Goal: Task Accomplishment & Management: Manage account settings

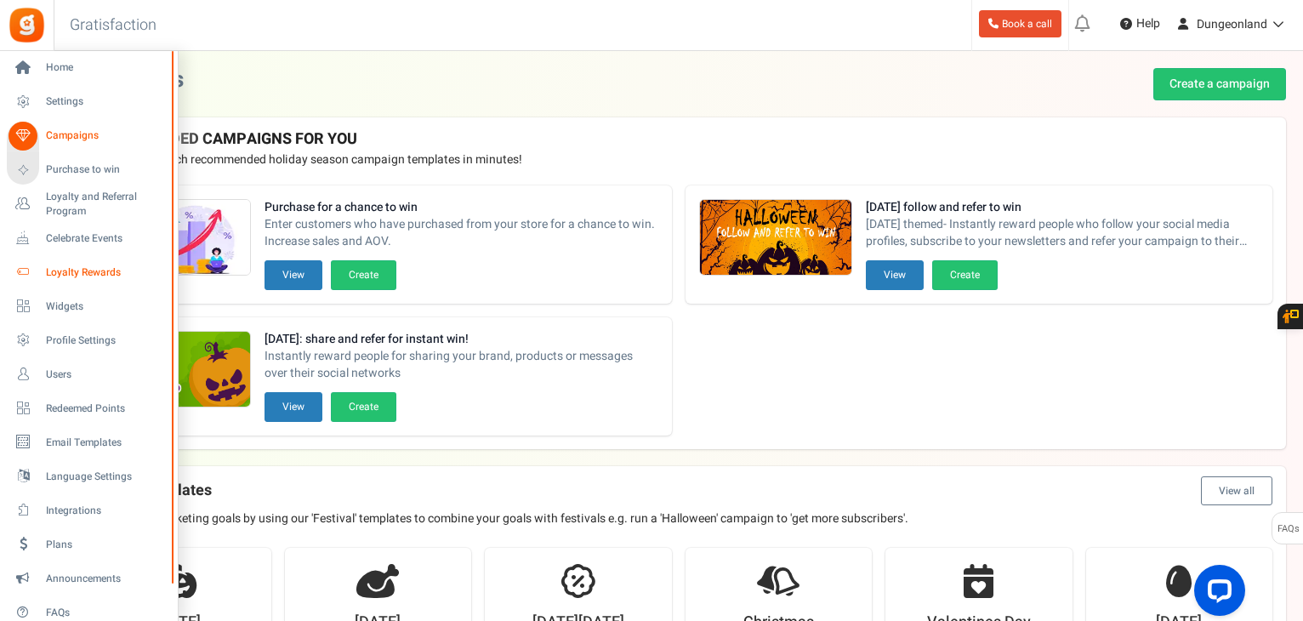
click at [85, 273] on span "Loyalty Rewards" at bounding box center [105, 272] width 119 height 14
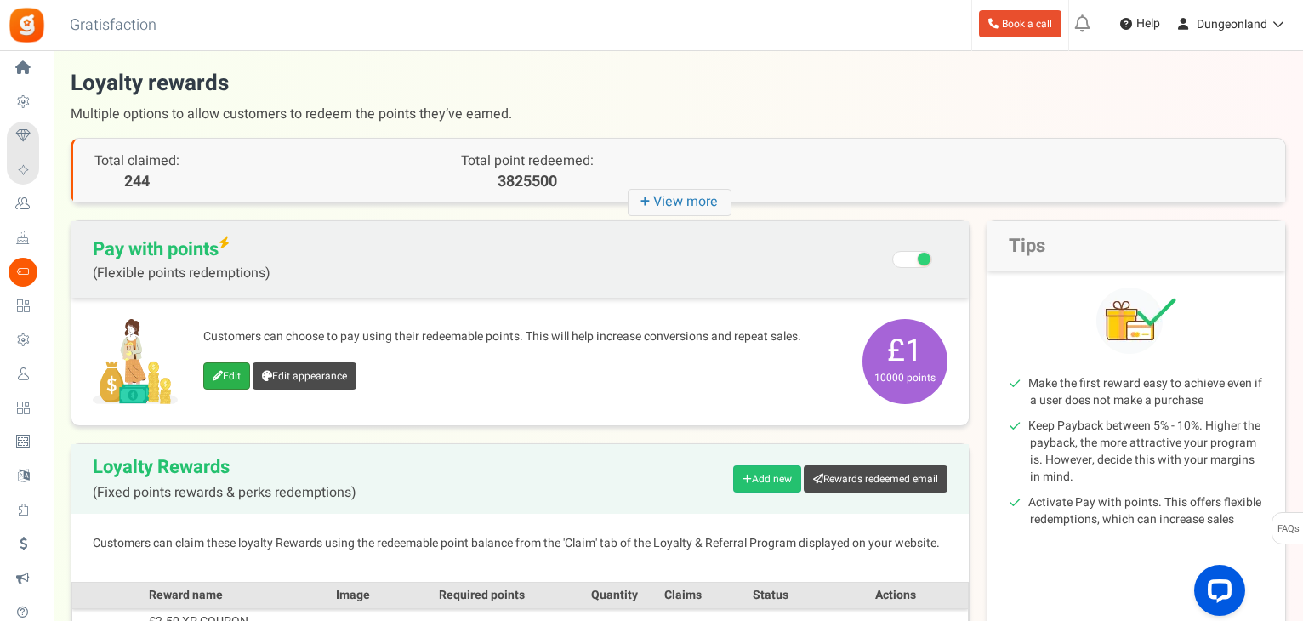
click at [229, 374] on link "Edit" at bounding box center [226, 375] width 47 height 27
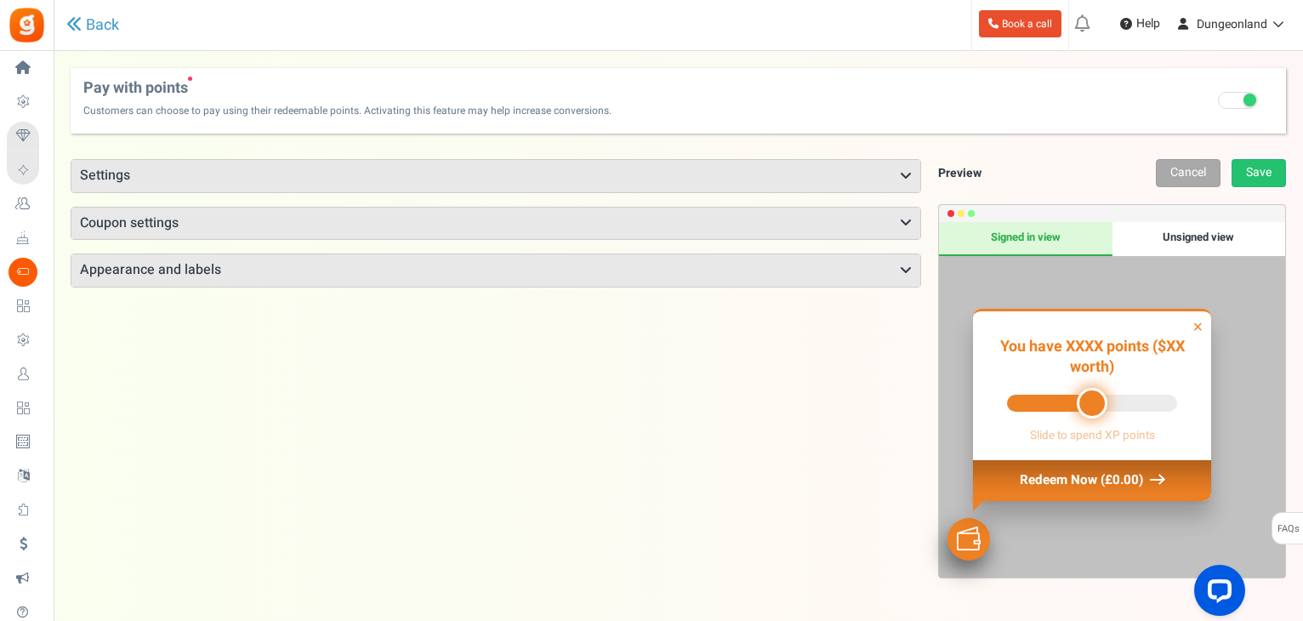
click at [174, 269] on h3 "Appearance and labels" at bounding box center [495, 270] width 849 height 32
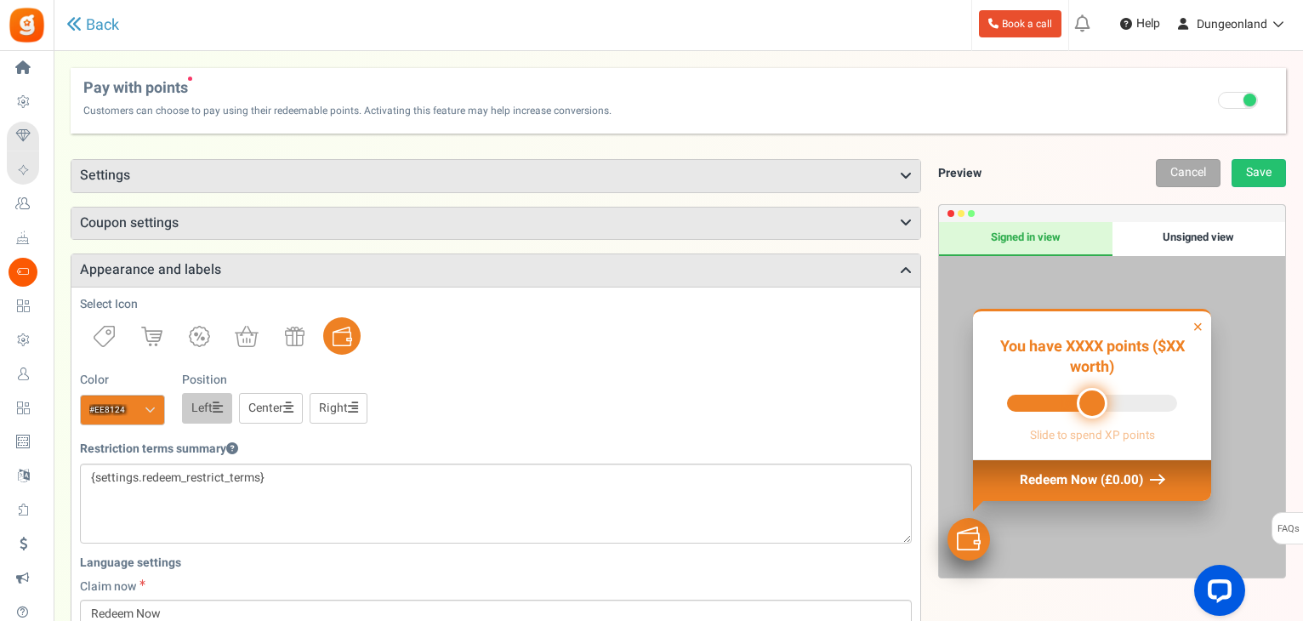
click at [136, 216] on h3 "Coupon settings" at bounding box center [495, 224] width 849 height 32
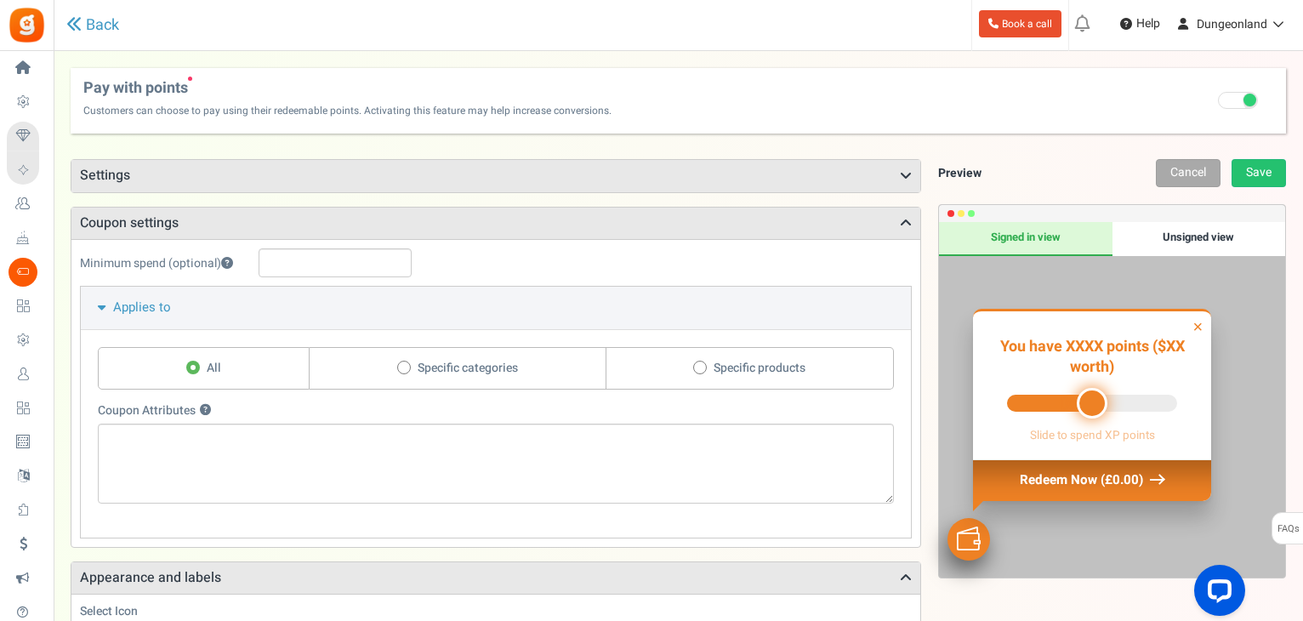
click at [166, 173] on h3 "Settings" at bounding box center [495, 176] width 849 height 32
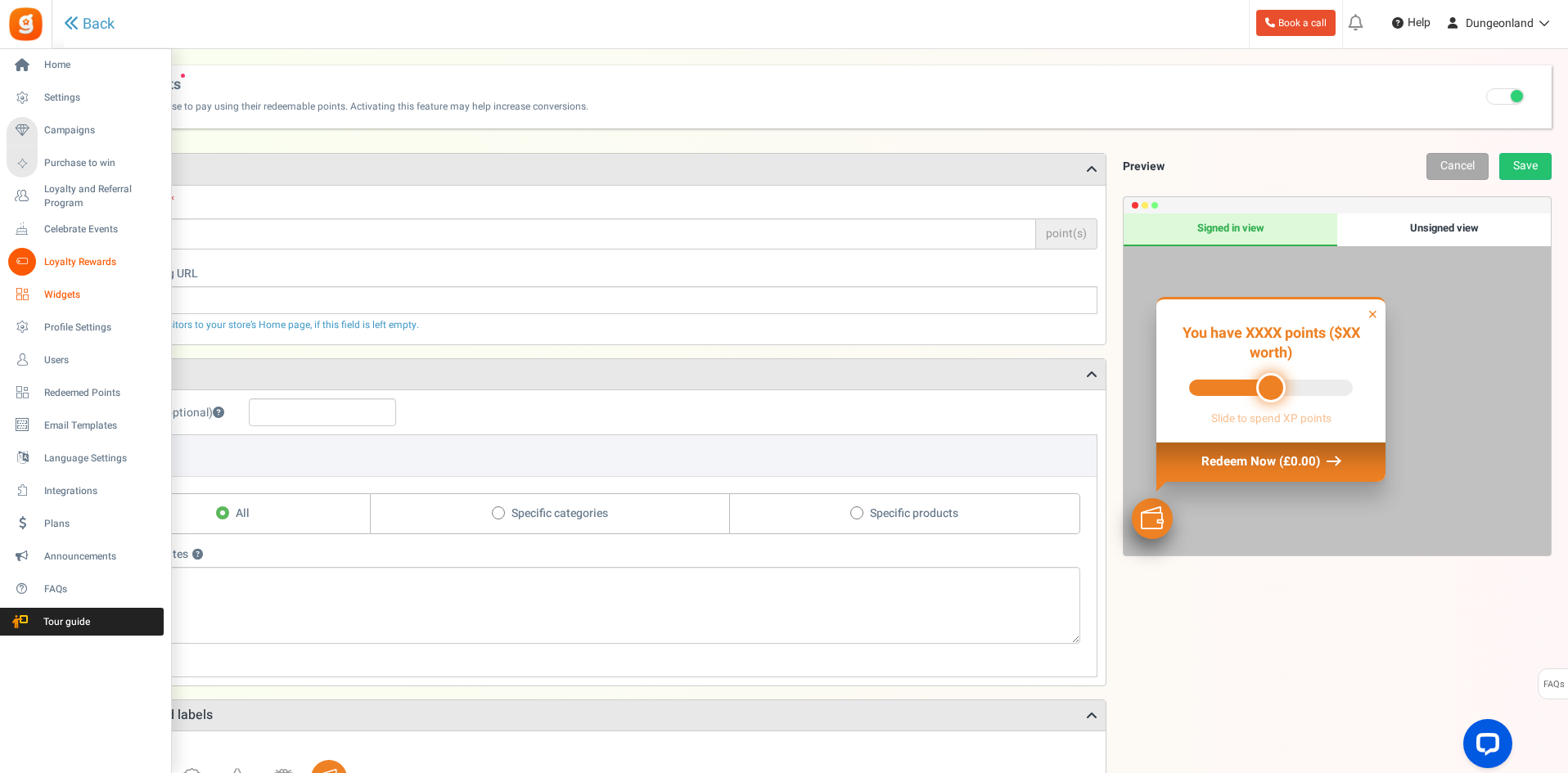
click at [63, 293] on span "Widgets" at bounding box center [101, 294] width 114 height 13
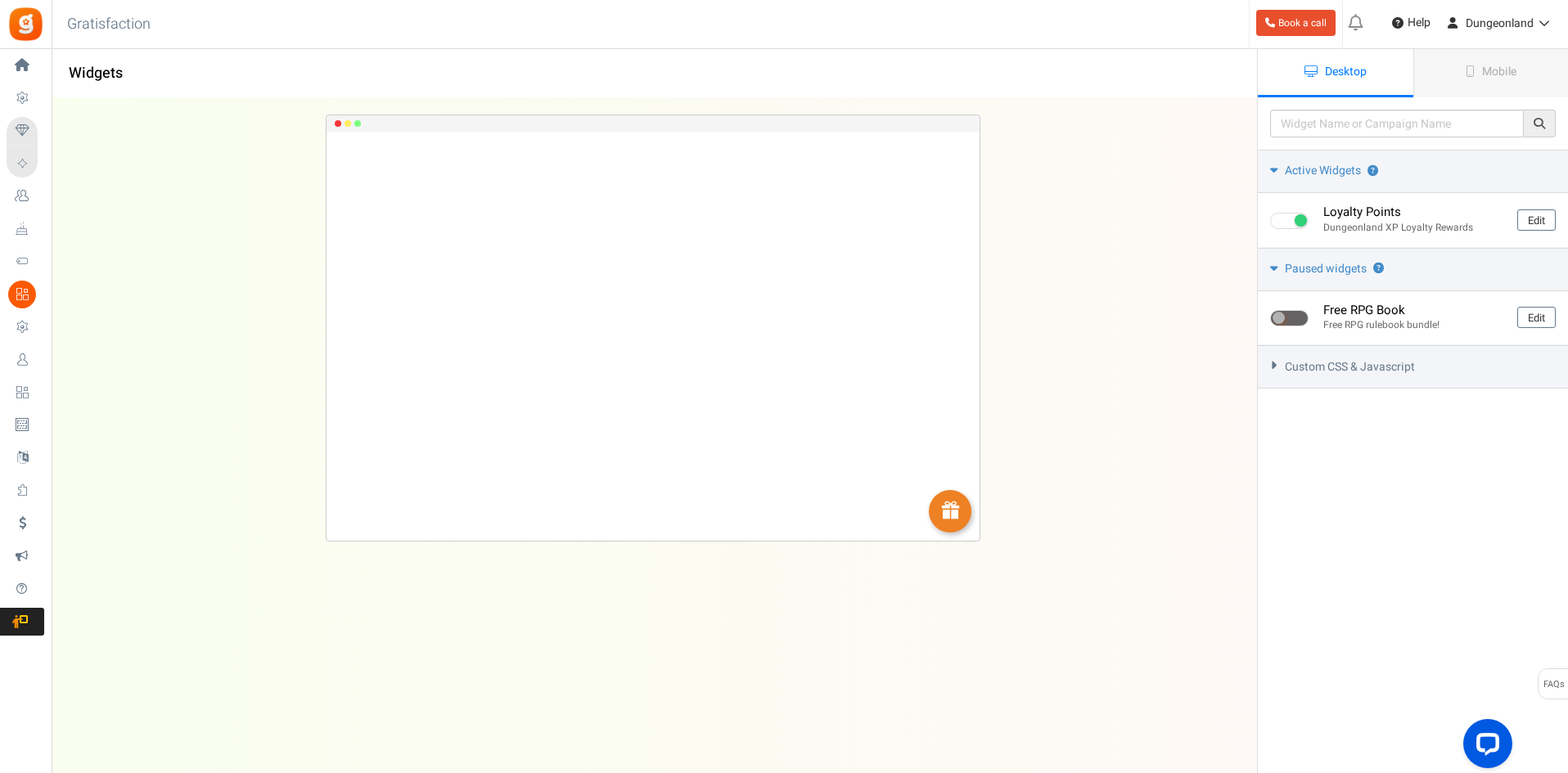
click at [1252, 367] on span "Custom CSS & Javascript" at bounding box center [1350, 366] width 130 height 16
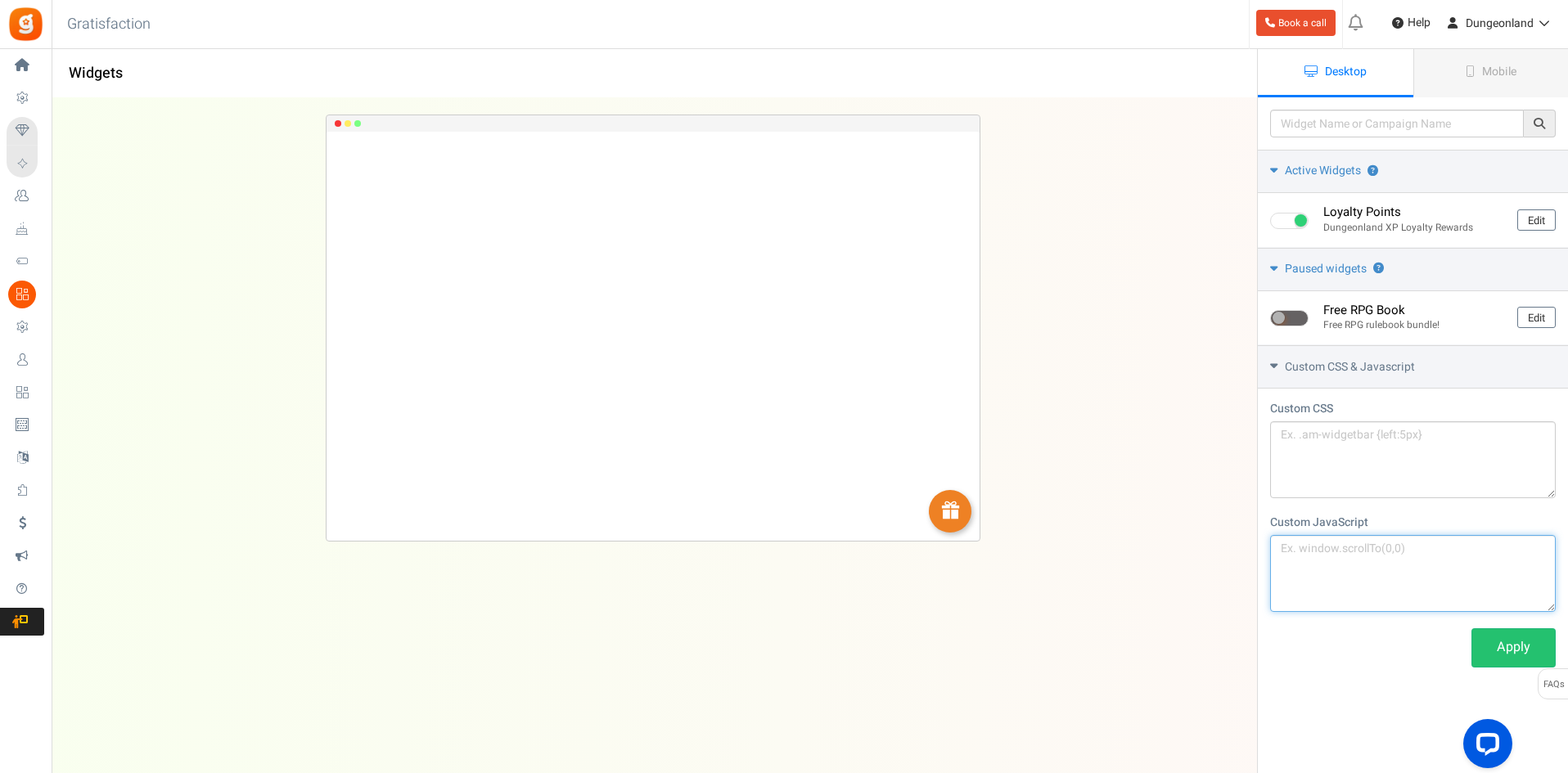
click at [1252, 557] on textarea at bounding box center [1412, 573] width 286 height 77
click at [1252, 551] on textarea "To enrich screen reader interactions, please activate Accessibility in Grammarl…" at bounding box center [1412, 573] width 286 height 77
paste textarea "$(document).ready(function(){try{localStorage.setItem("gr_pbp_settings",JSON.st…"
type textarea "$(document).ready(function(){try{localStorage.setItem("gr_pbp_settings",JSON.st…"
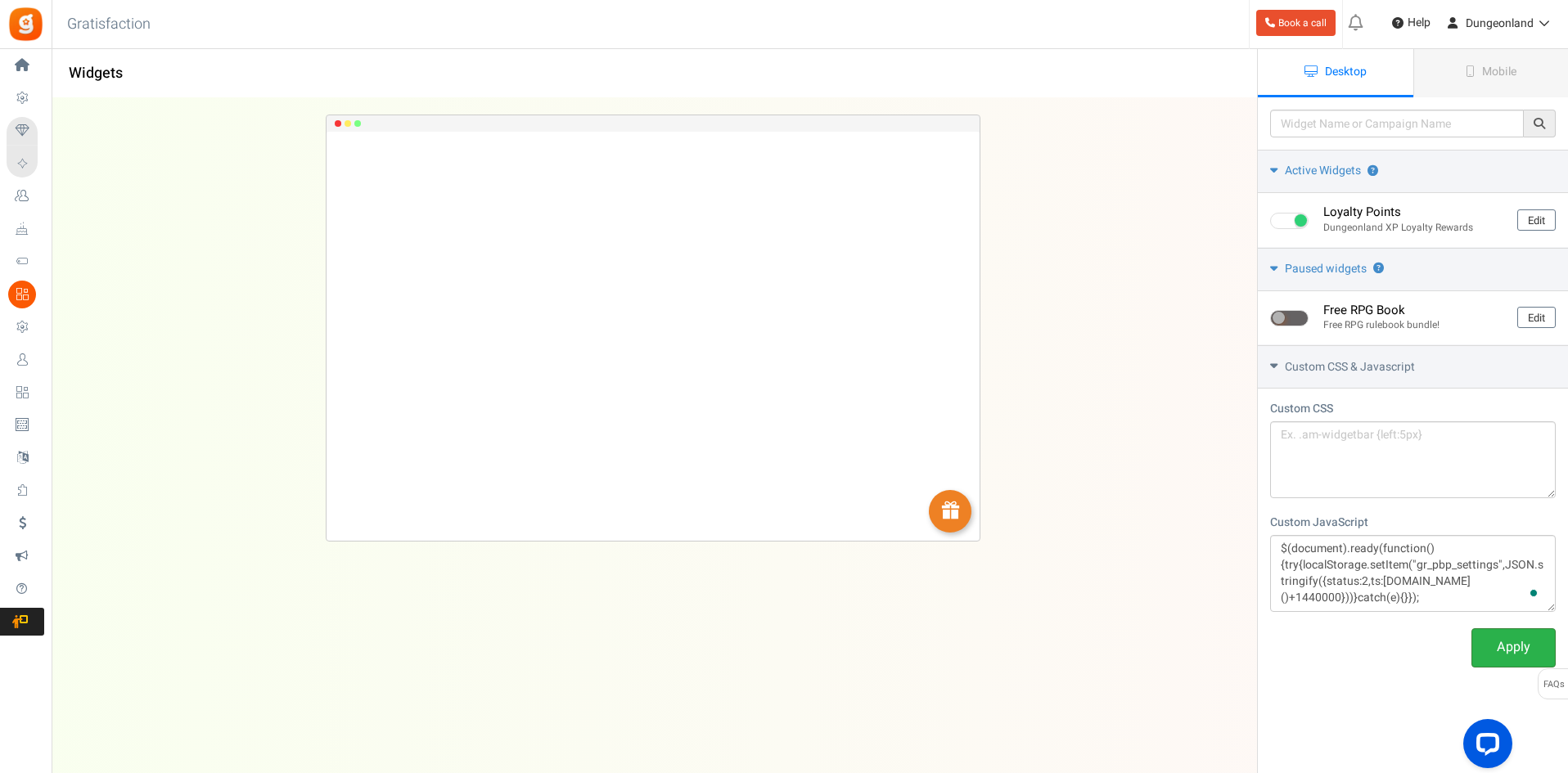
click at [1252, 596] on link "Apply" at bounding box center [1514, 647] width 85 height 38
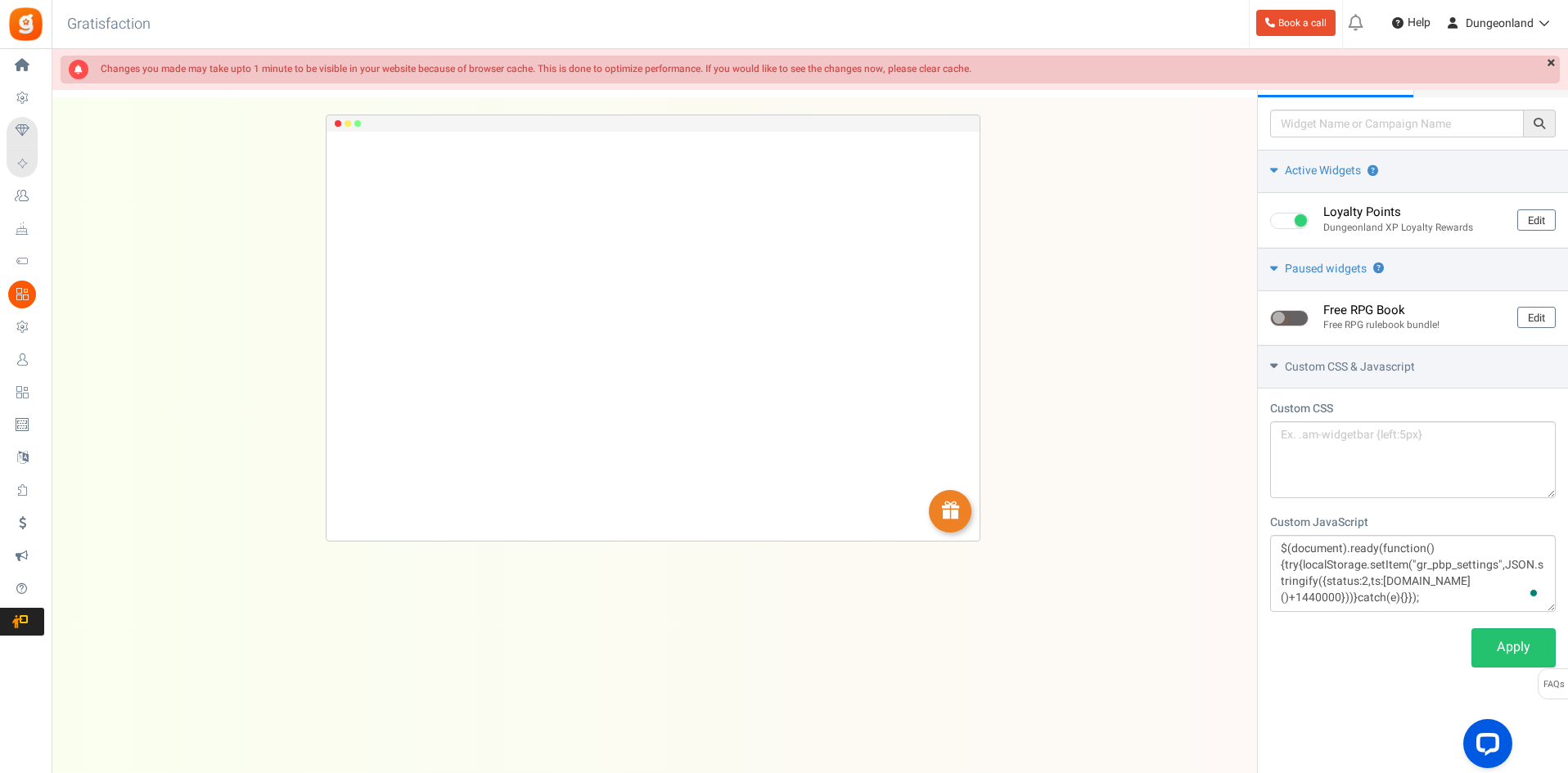
click at [244, 193] on div "Loyalty Points Discount vouchers Loading.. × To configure LightBox layout pleas…" at bounding box center [653, 403] width 1257 height 610
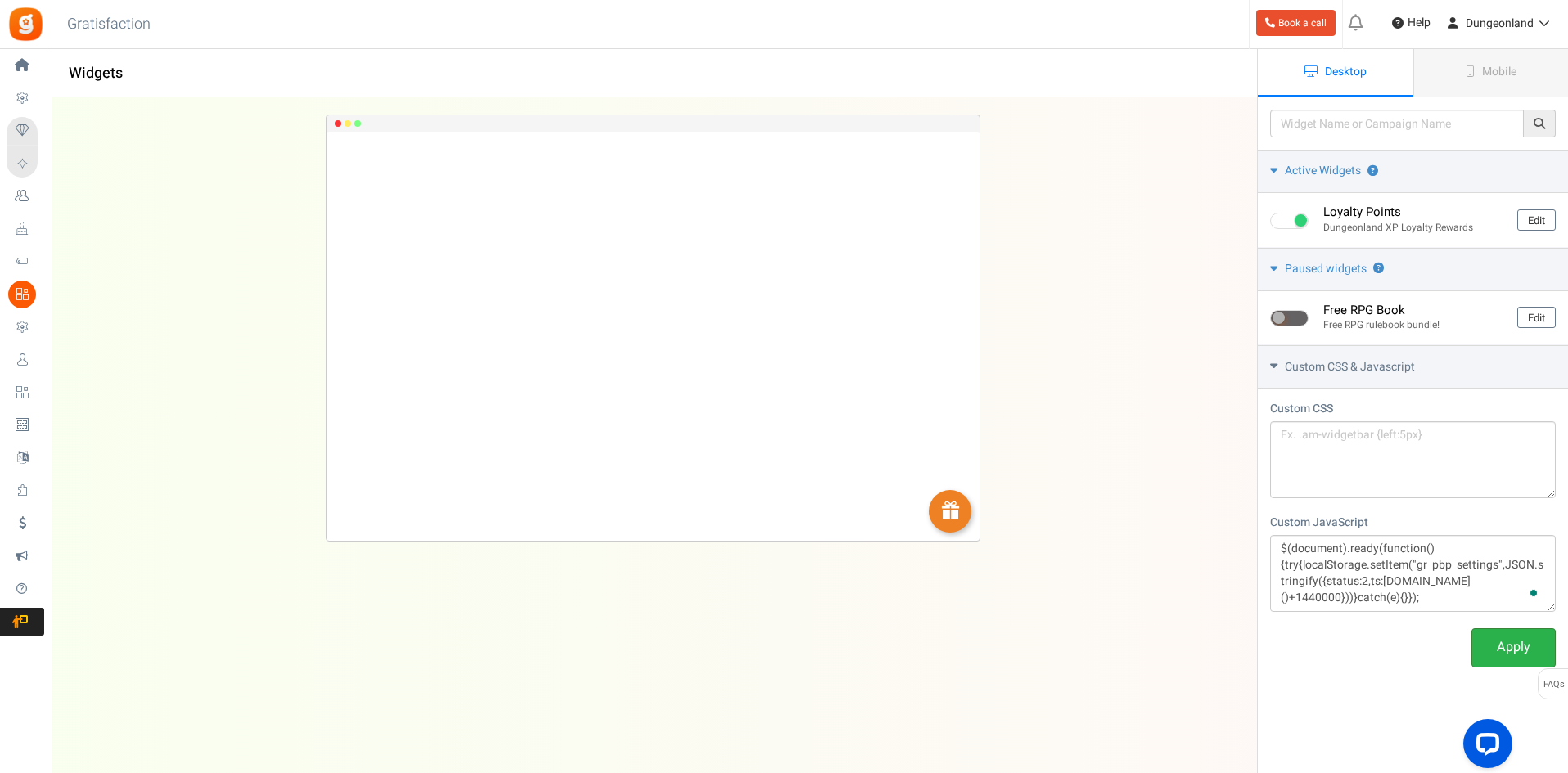
click at [1252, 596] on link "Apply" at bounding box center [1514, 647] width 85 height 38
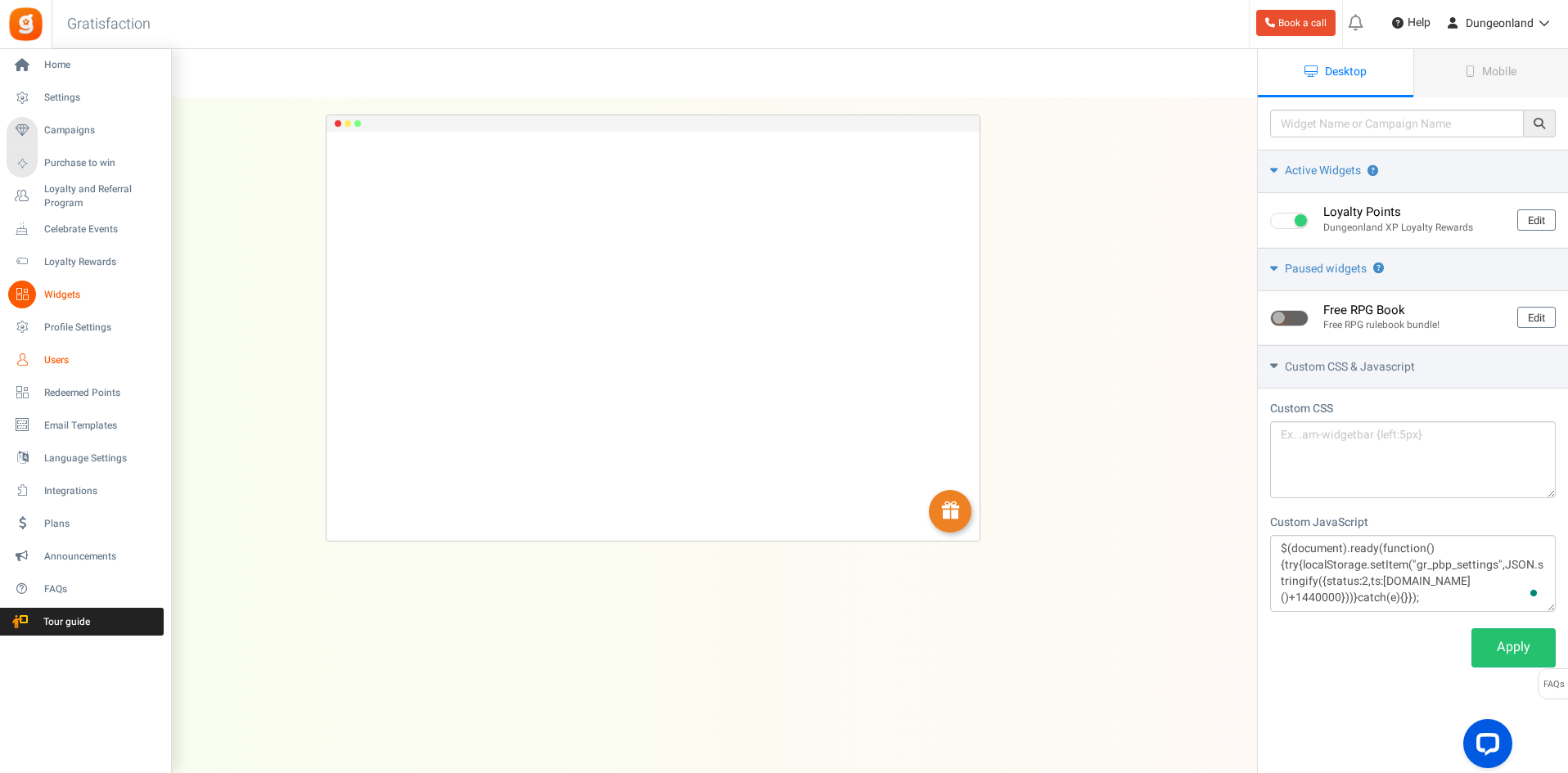
click at [61, 359] on span "Users" at bounding box center [101, 361] width 114 height 13
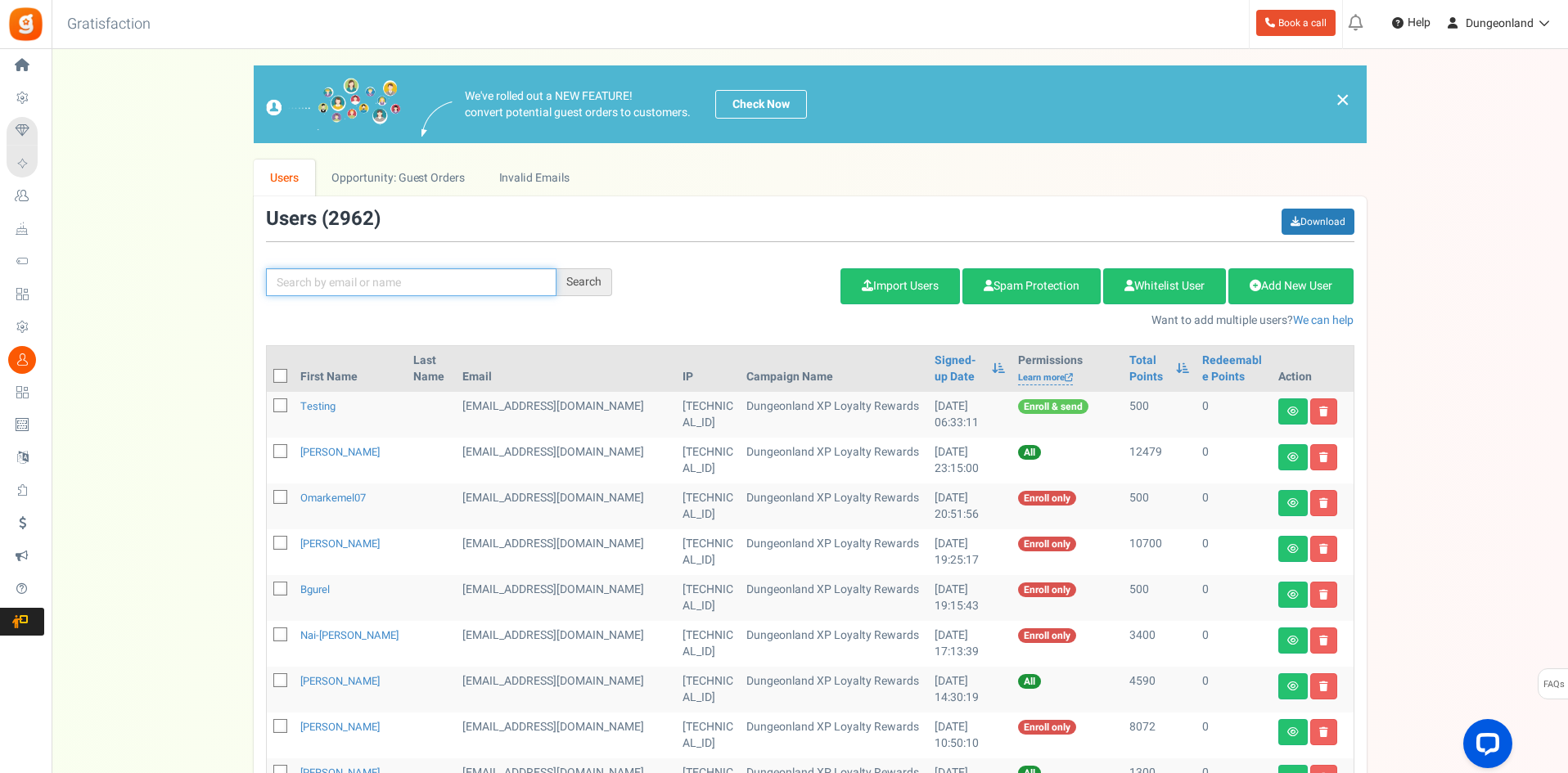
click at [400, 276] on input "text" at bounding box center [411, 282] width 291 height 28
click at [1292, 409] on icon at bounding box center [1293, 411] width 12 height 10
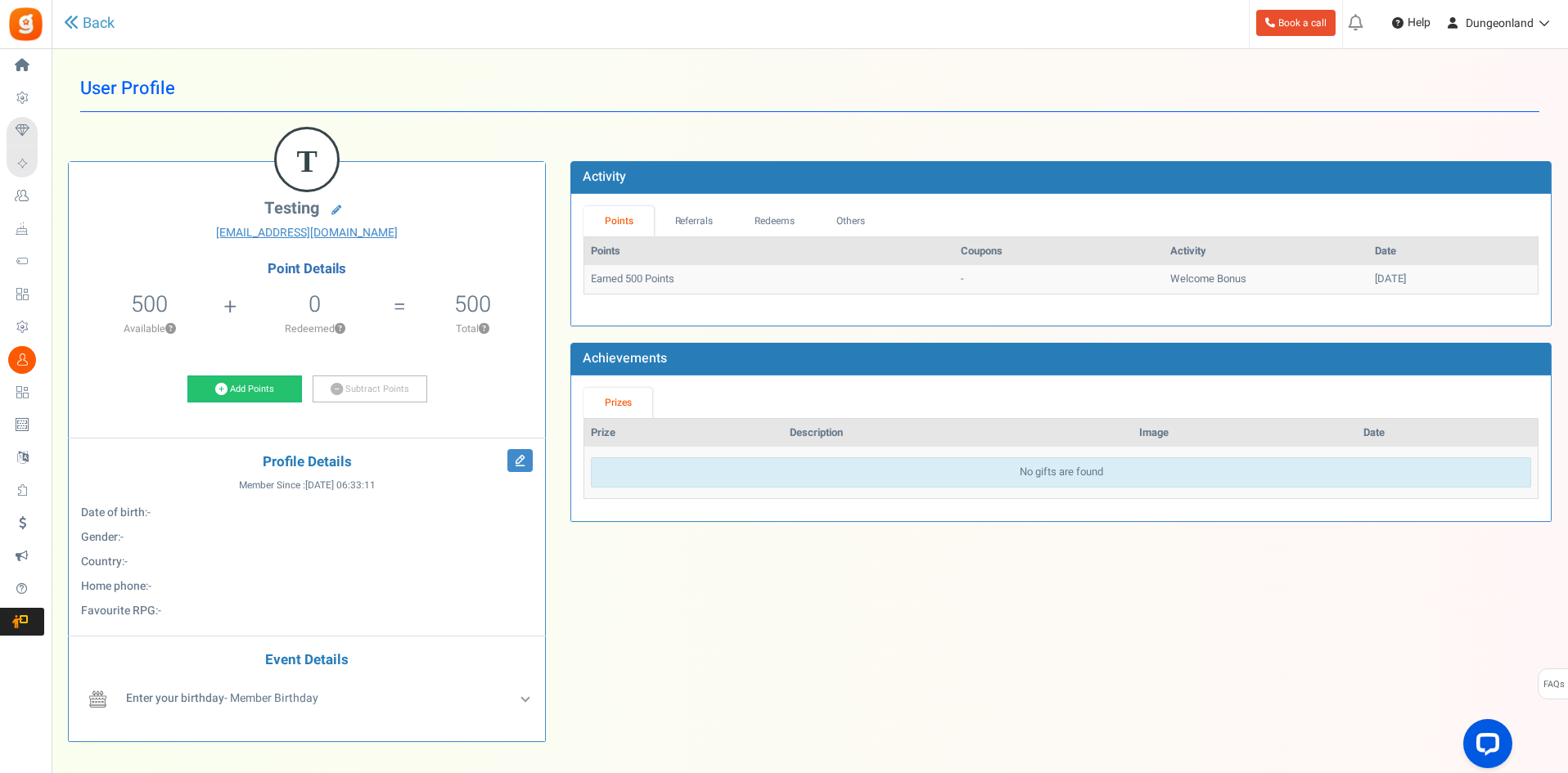
click at [401, 78] on h1 "User Profile" at bounding box center [809, 88] width 1459 height 46
click at [909, 656] on div "T testing testing@appsmav.com Point Details 500 500 Redeemable 0 Exclusion ?" at bounding box center [810, 447] width 1508 height 622
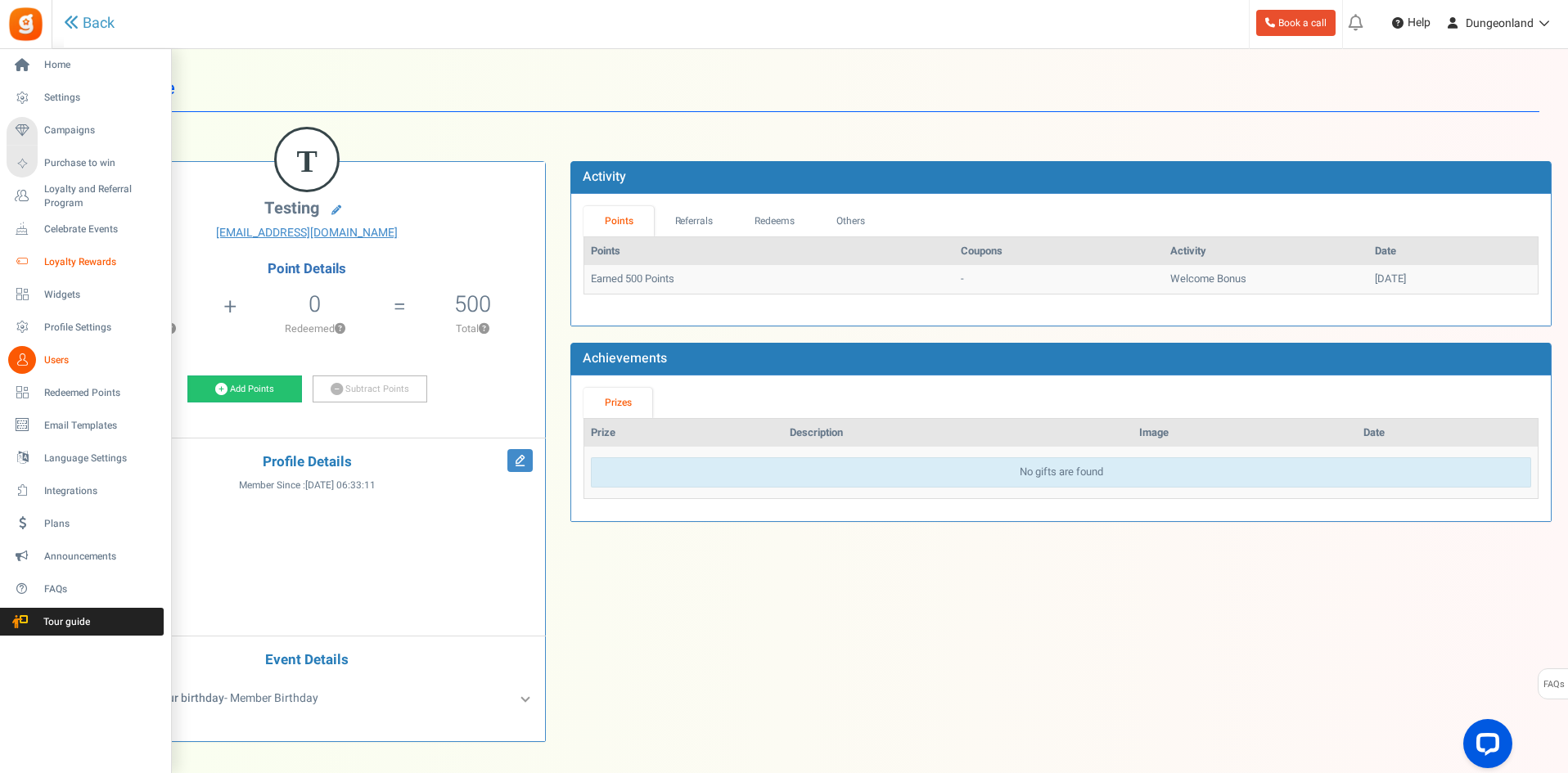
click at [74, 259] on span "Loyalty Rewards" at bounding box center [101, 262] width 114 height 13
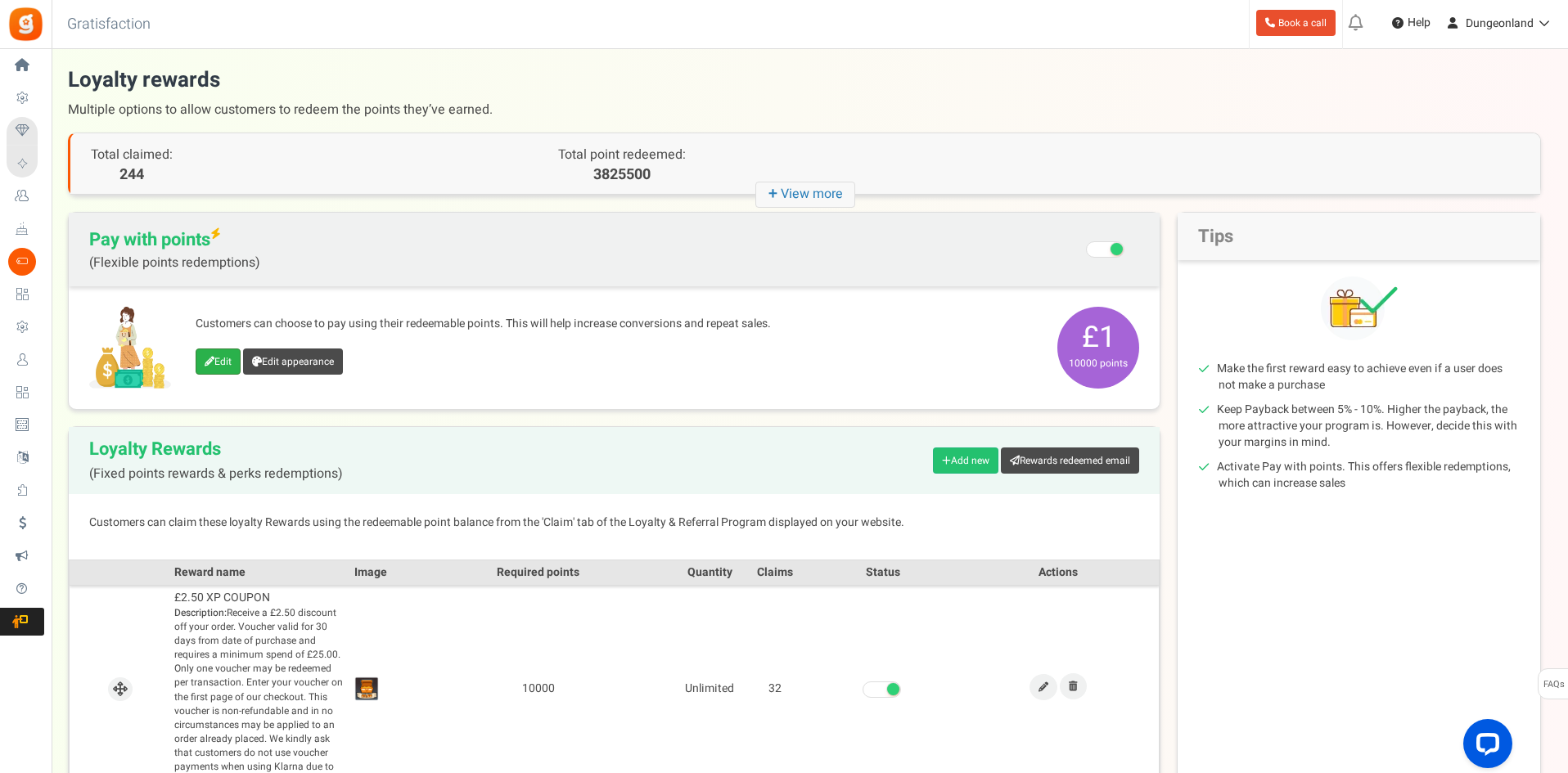
click at [220, 362] on link "Edit" at bounding box center [217, 361] width 45 height 26
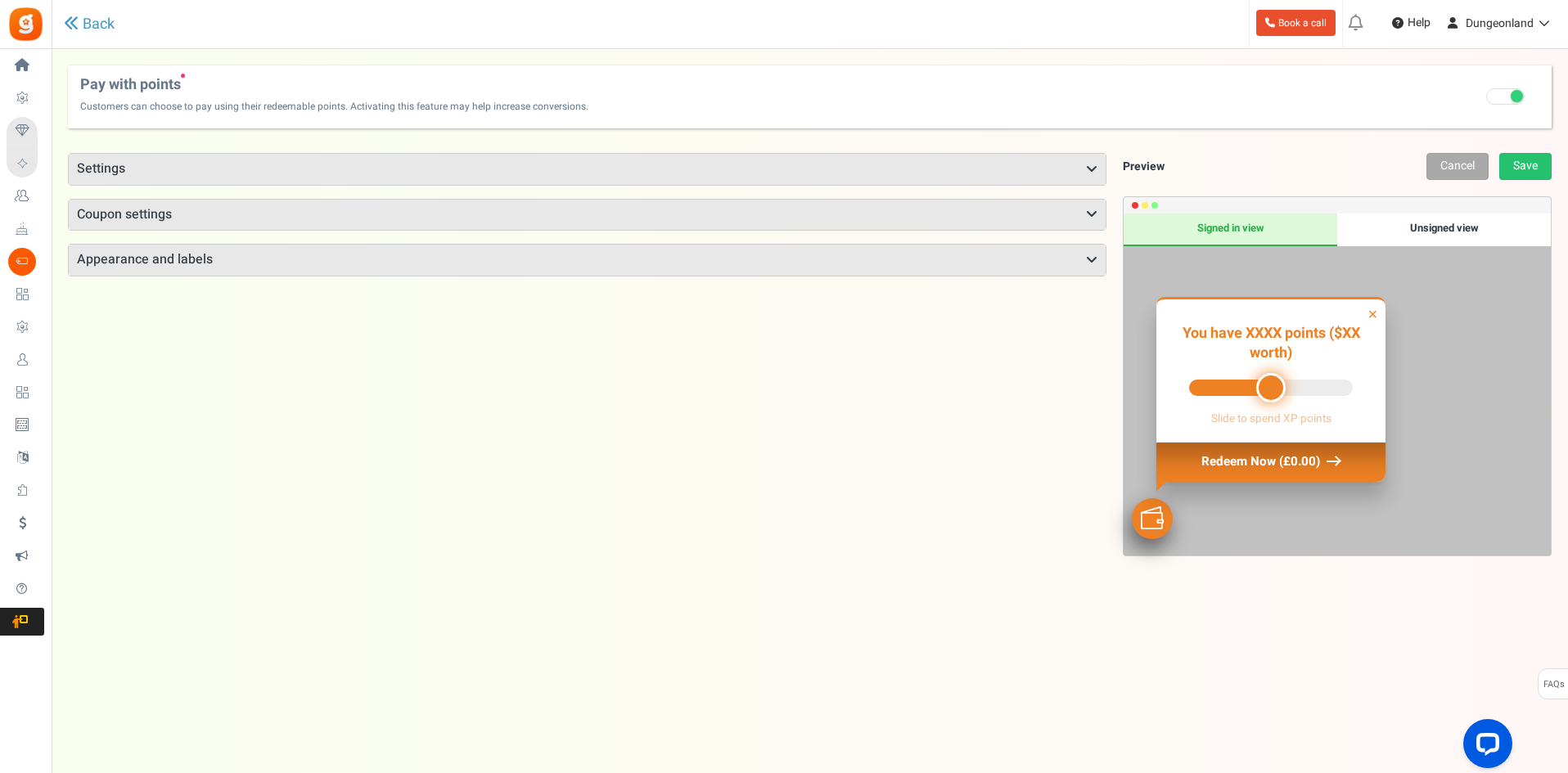
click at [122, 160] on h3 "Settings" at bounding box center [587, 169] width 1037 height 31
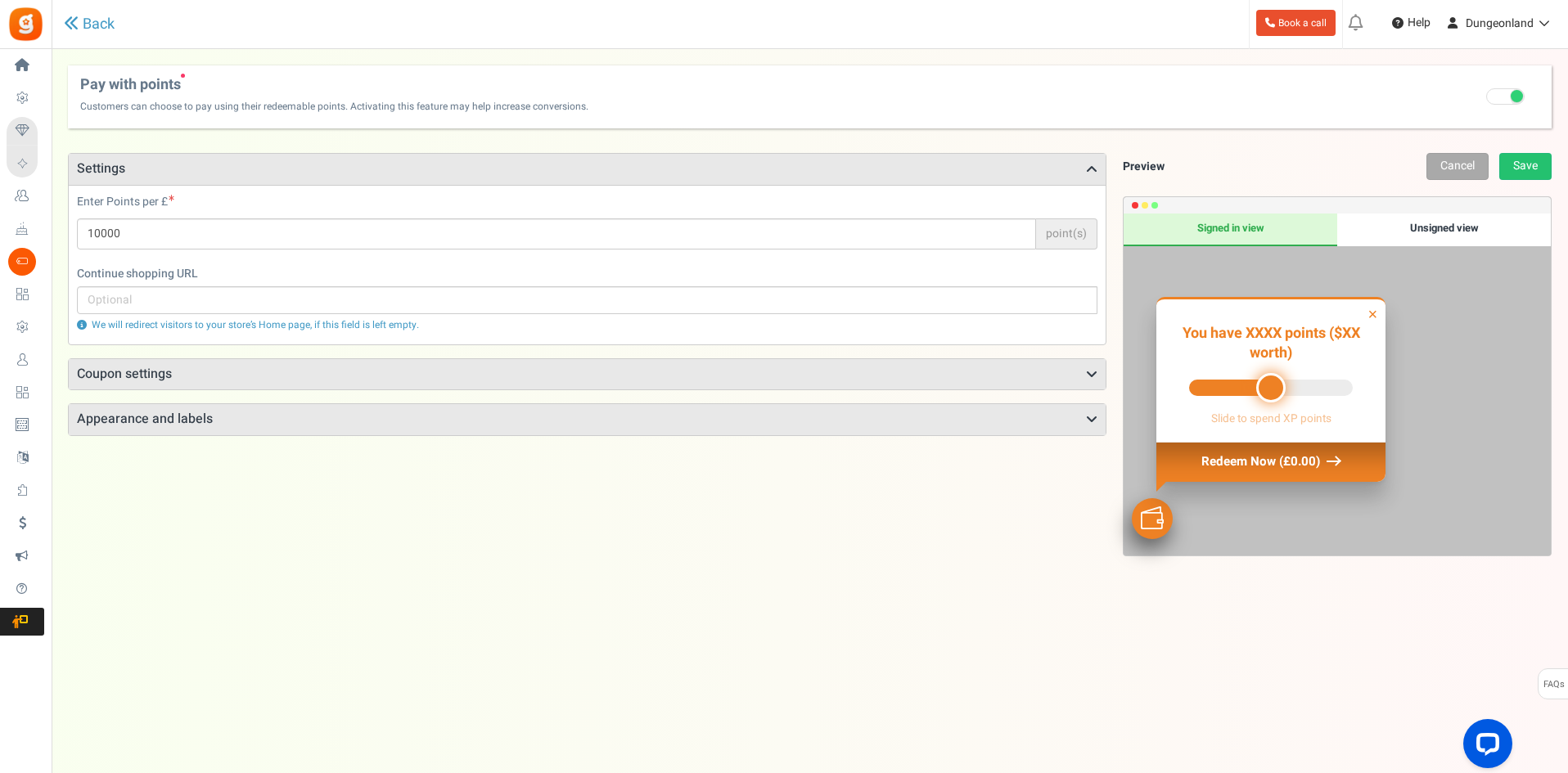
click at [743, 482] on div "Points mode Recommended Selecting this may reduce participation Allow customers…" at bounding box center [588, 465] width 1039 height 626
click at [531, 571] on div "Points mode Recommended Selecting this may reduce participation Allow customers…" at bounding box center [588, 465] width 1039 height 626
click at [1092, 166] on icon at bounding box center [1092, 169] width 12 height 13
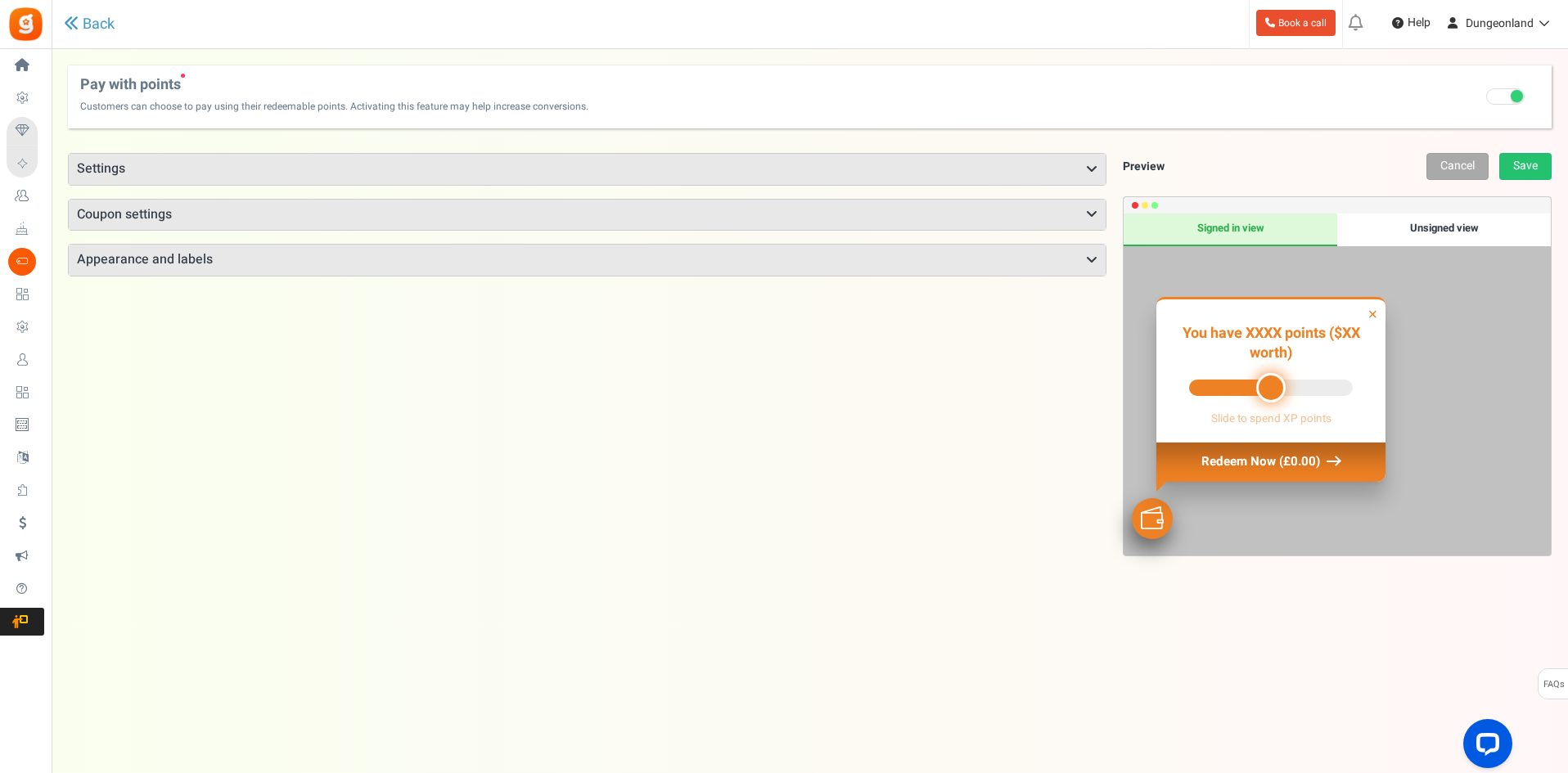
click at [1092, 166] on icon at bounding box center [1092, 169] width 12 height 13
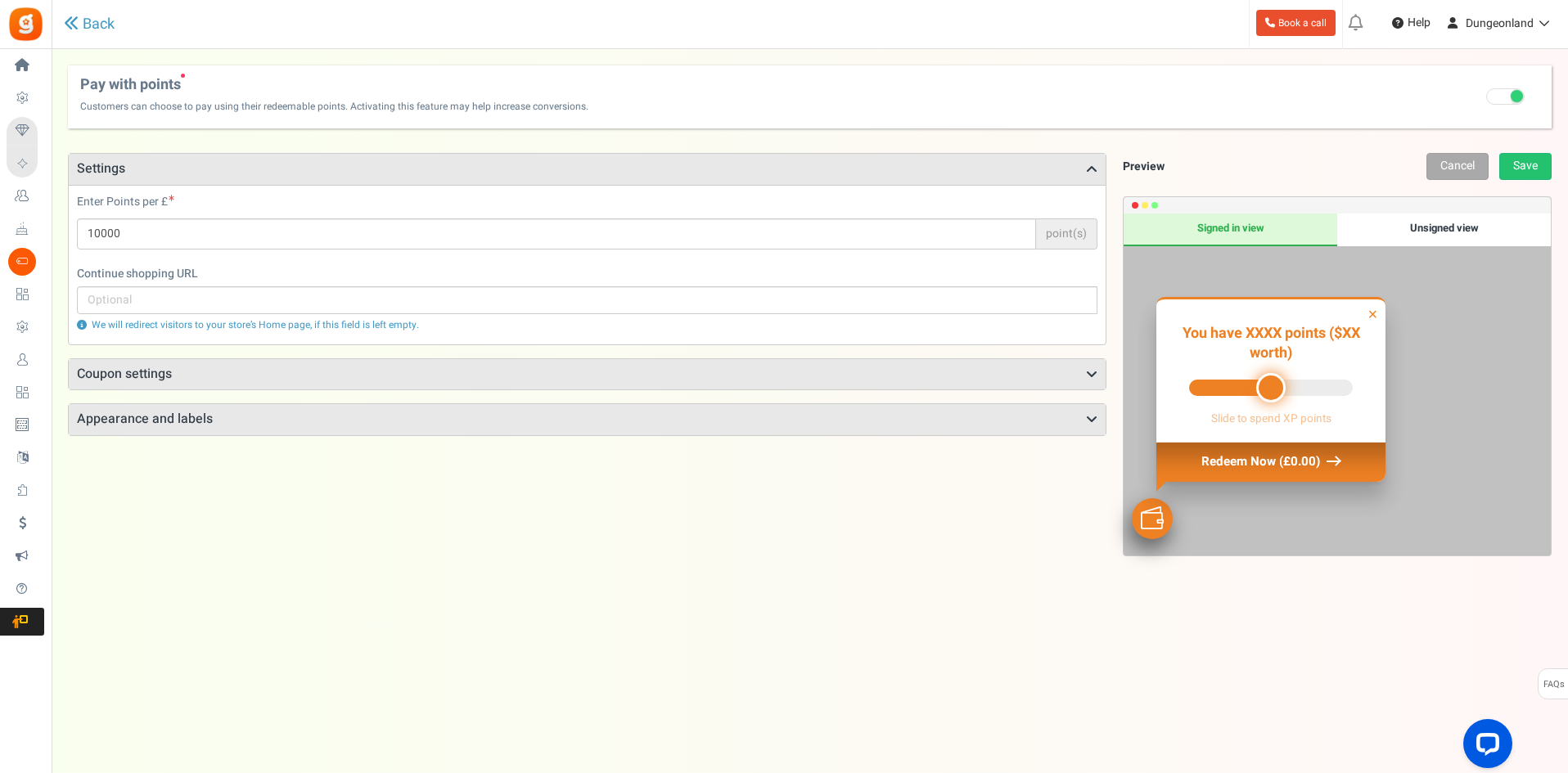
click at [1092, 166] on icon at bounding box center [1092, 169] width 12 height 13
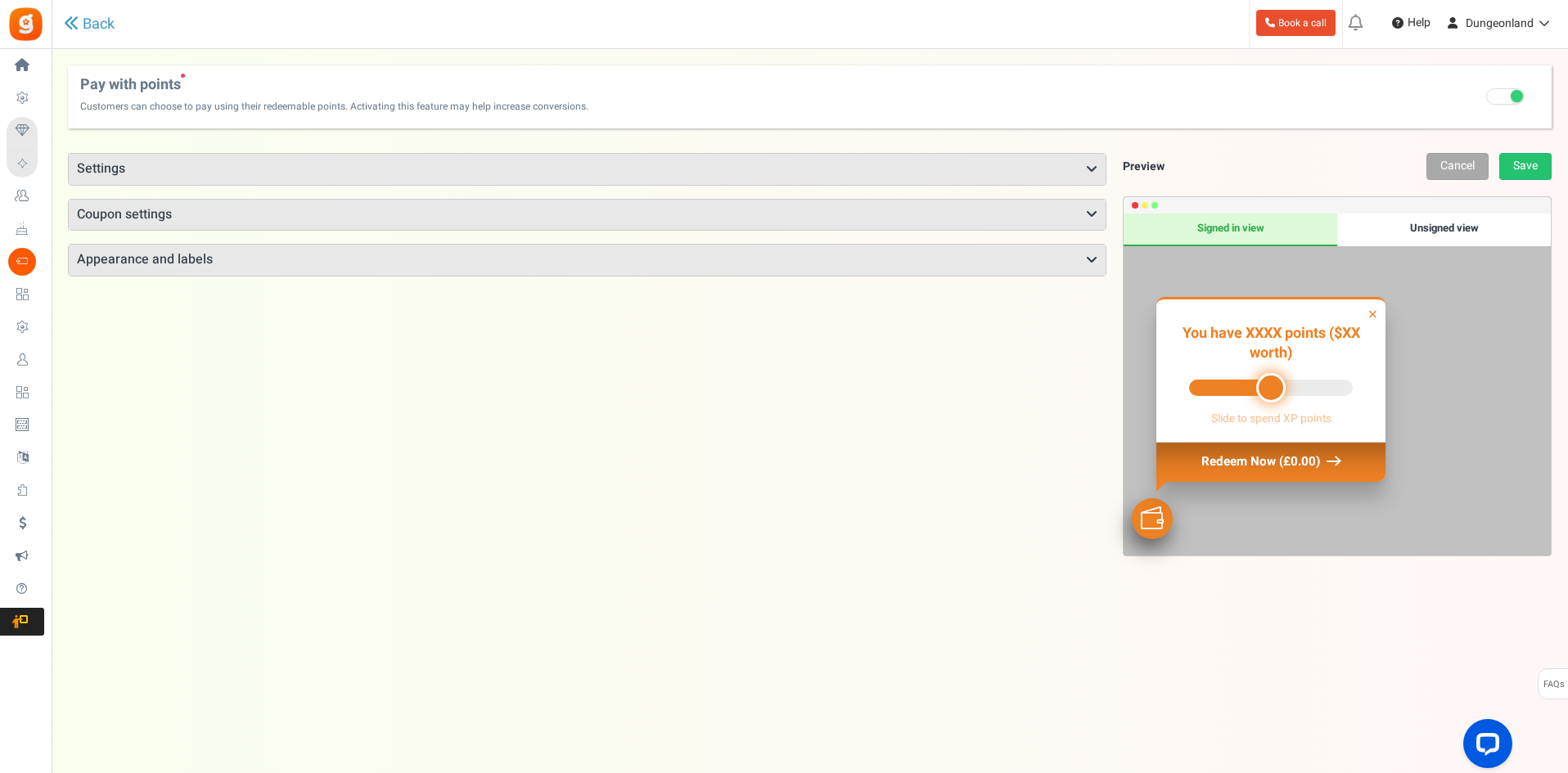
click at [1090, 214] on icon at bounding box center [1092, 214] width 12 height 13
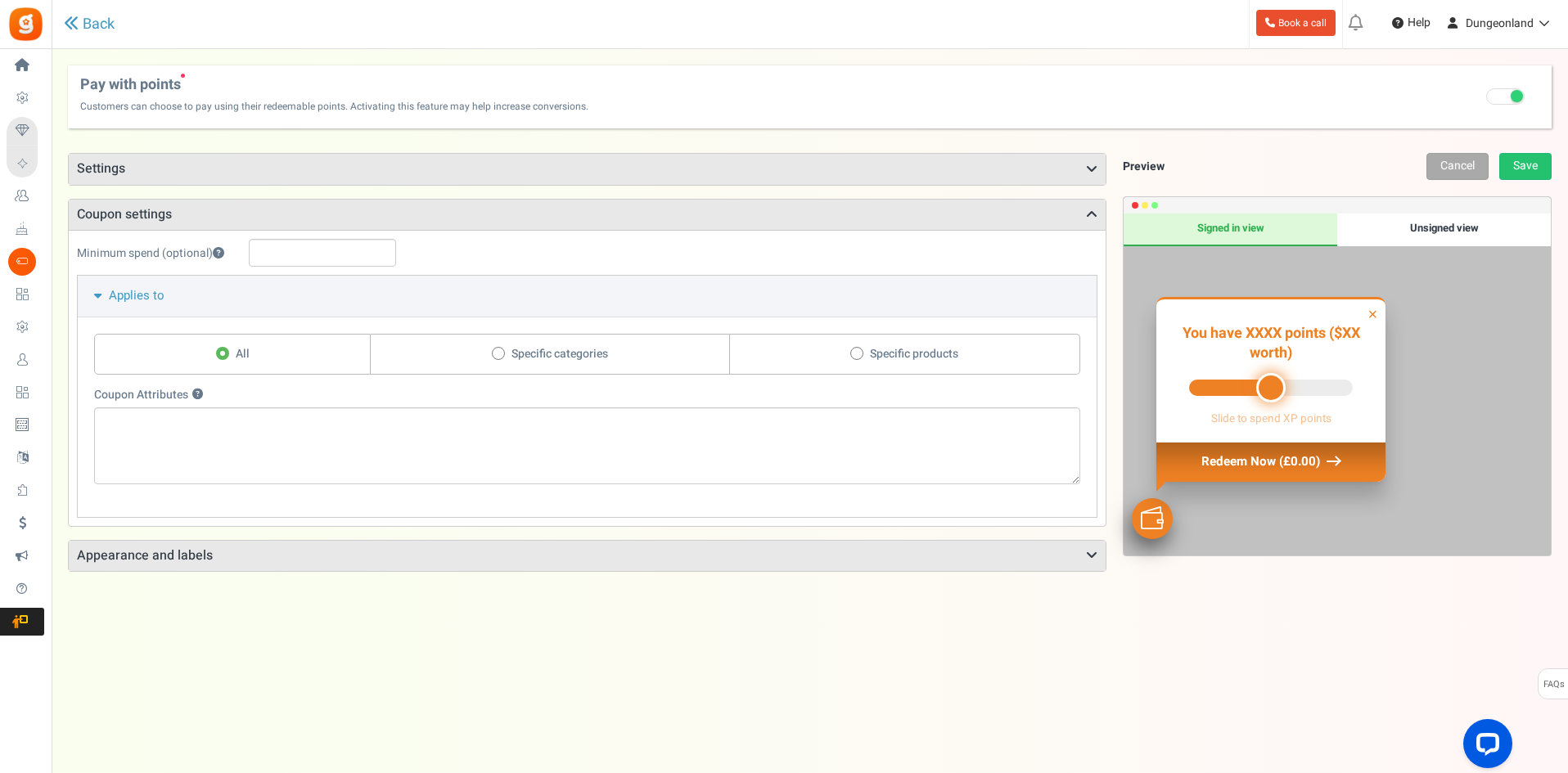
click at [1090, 214] on icon at bounding box center [1092, 214] width 12 height 13
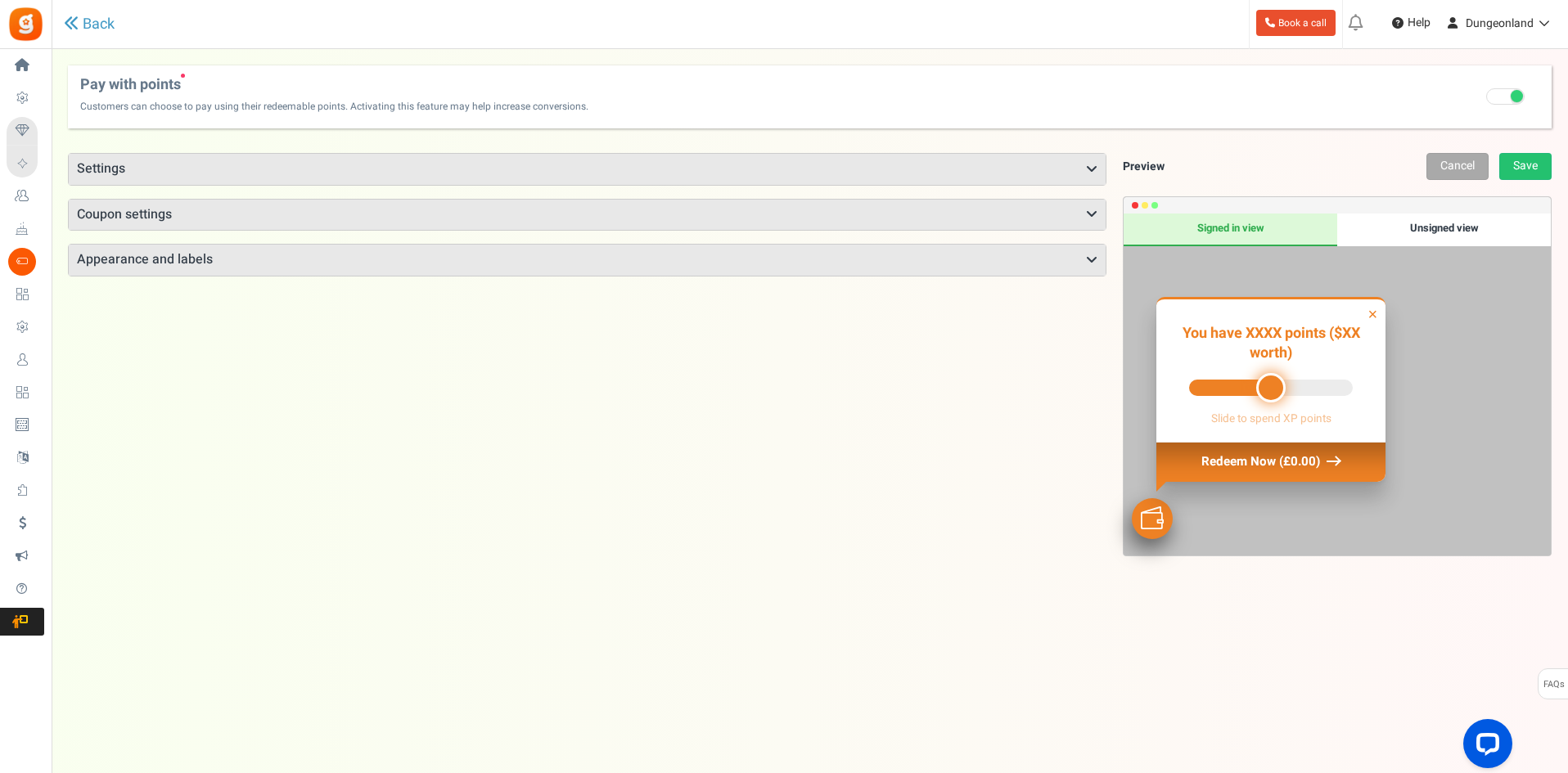
click at [1090, 214] on icon at bounding box center [1092, 214] width 12 height 13
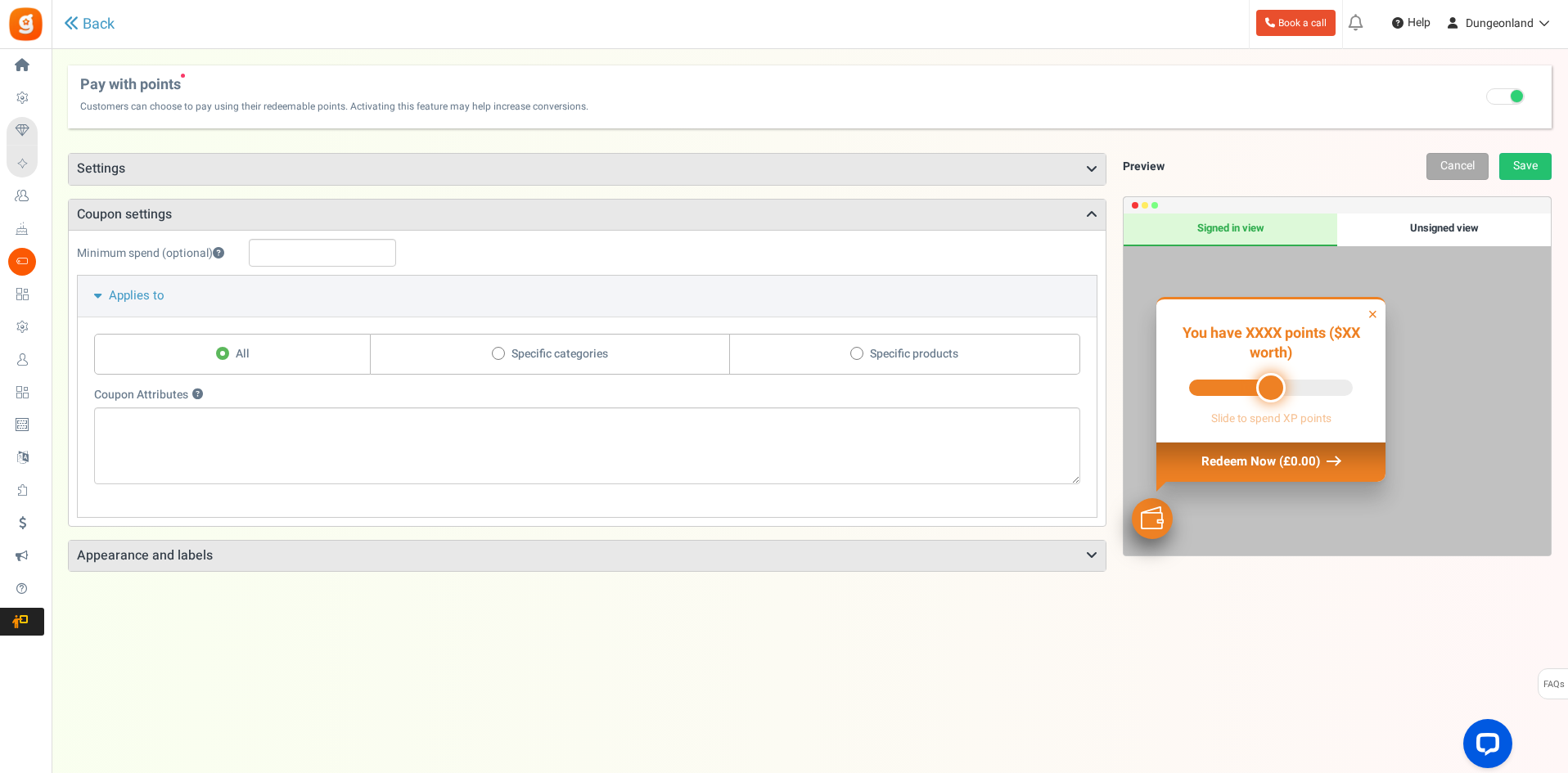
click at [492, 757] on div "Points mode Recommended Selecting this may reduce participation Allow customers…" at bounding box center [588, 465] width 1039 height 626
click at [1086, 216] on icon at bounding box center [1092, 214] width 12 height 13
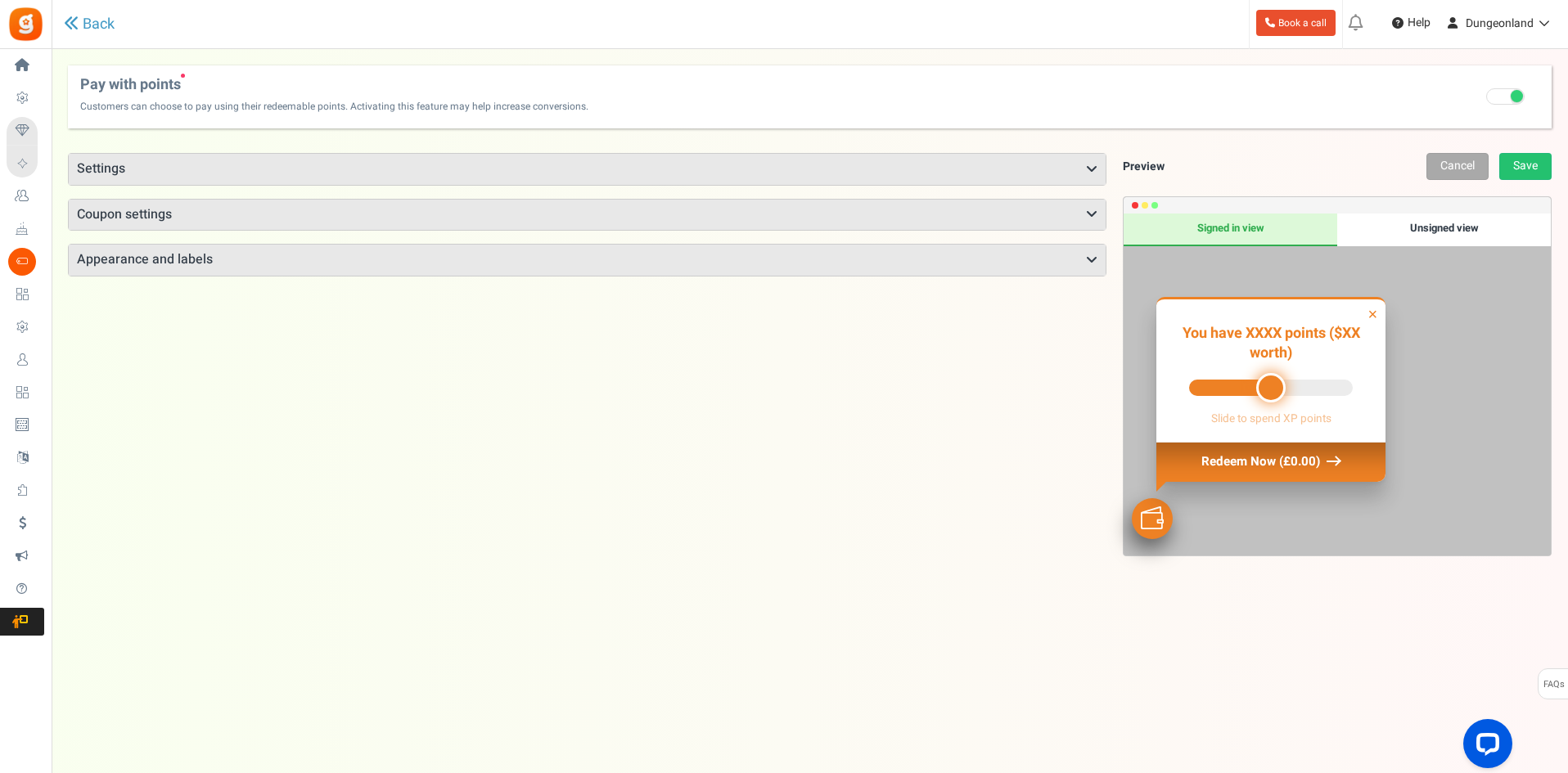
click at [1095, 255] on icon at bounding box center [1092, 261] width 12 height 13
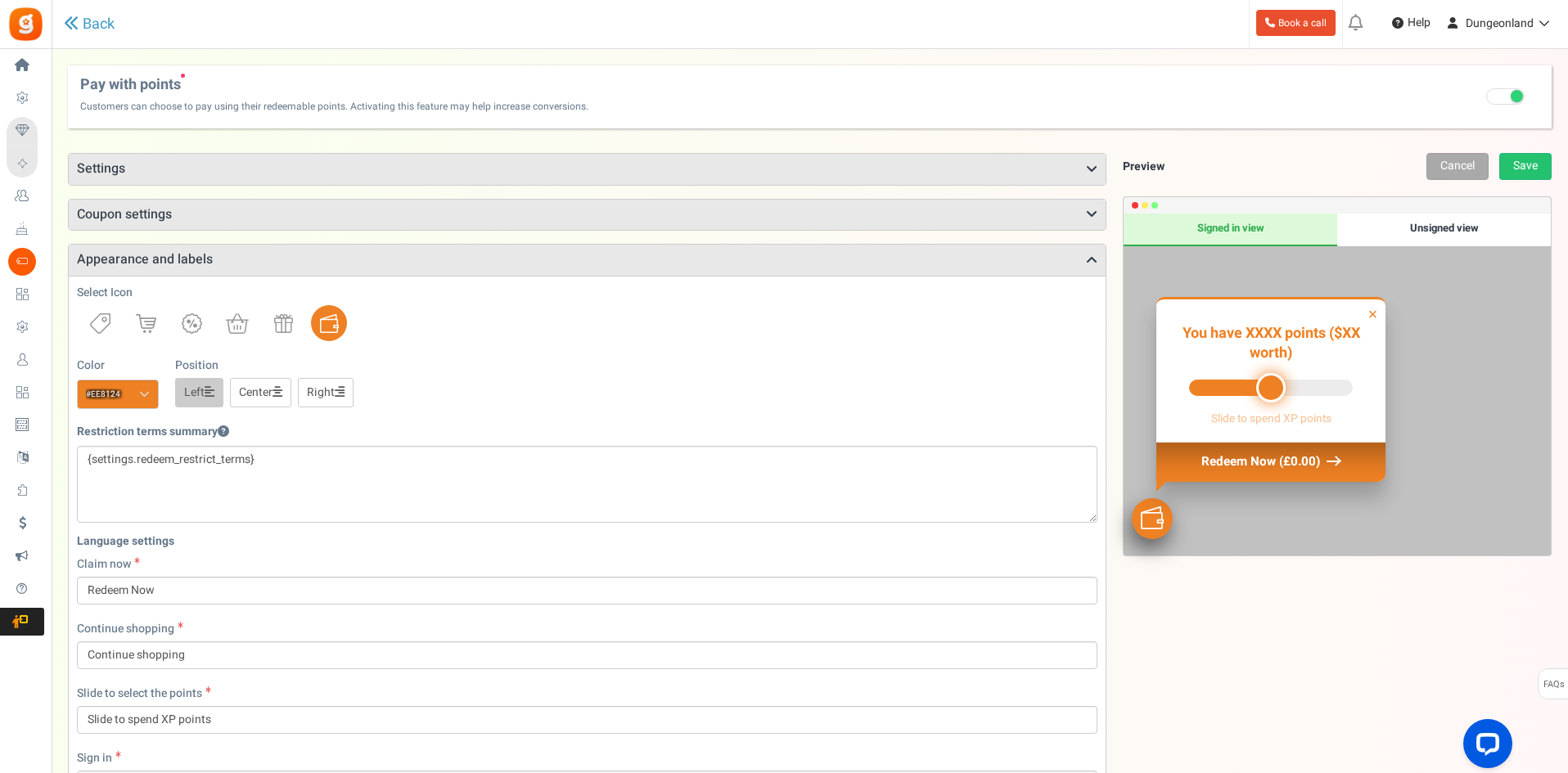
click at [1089, 262] on icon at bounding box center [1092, 261] width 12 height 13
